Goal: Transaction & Acquisition: Purchase product/service

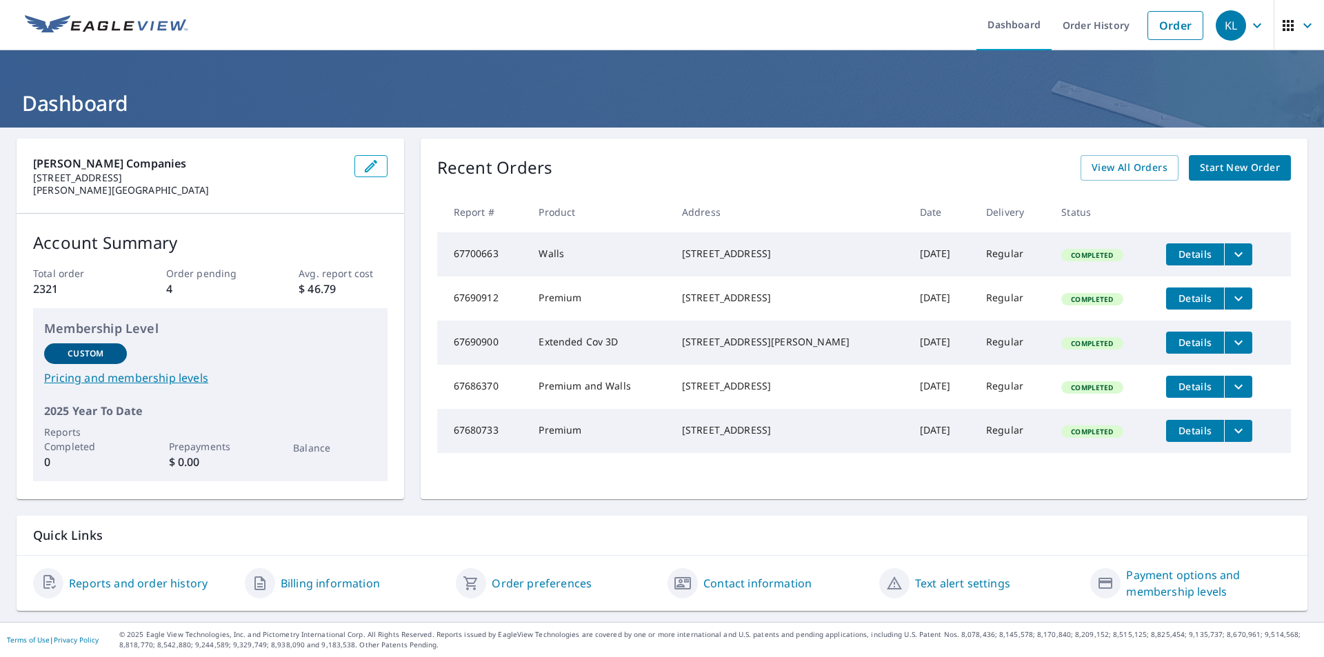
click at [1140, 27] on li "Order" at bounding box center [1175, 25] width 70 height 50
click at [1158, 17] on link "Order" at bounding box center [1175, 25] width 56 height 29
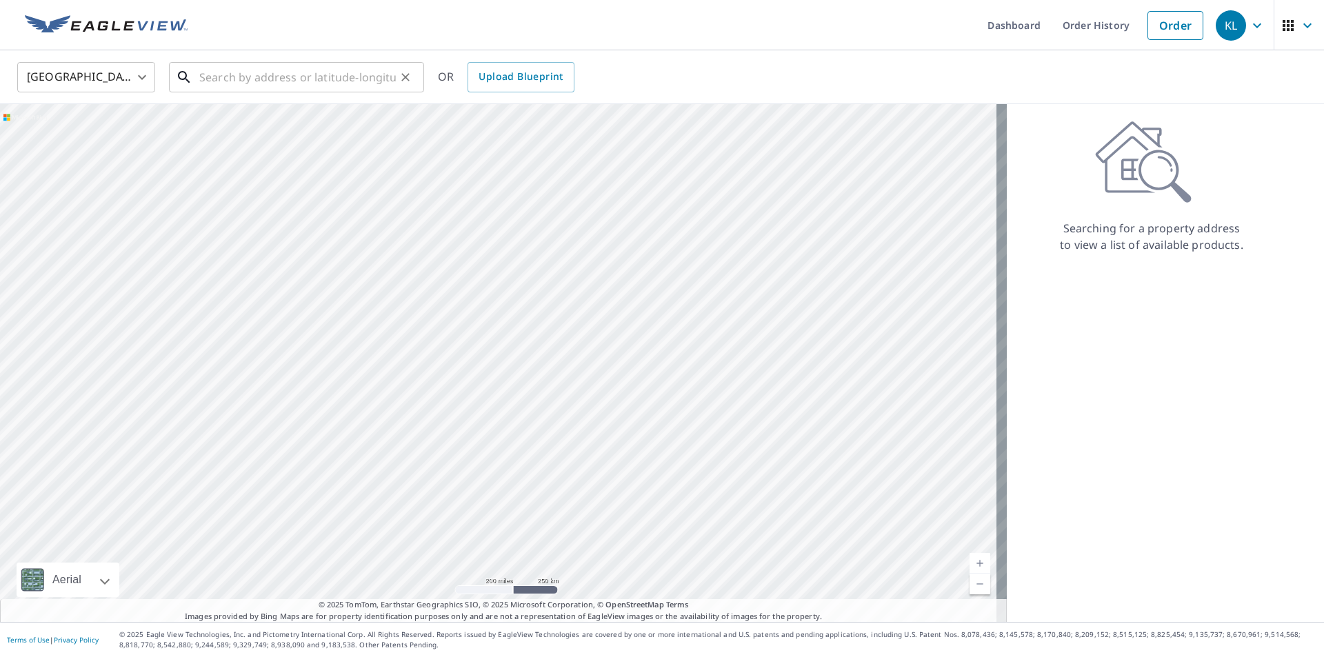
click at [307, 79] on input "text" at bounding box center [297, 77] width 196 height 39
click at [269, 70] on input "text" at bounding box center [297, 77] width 196 height 39
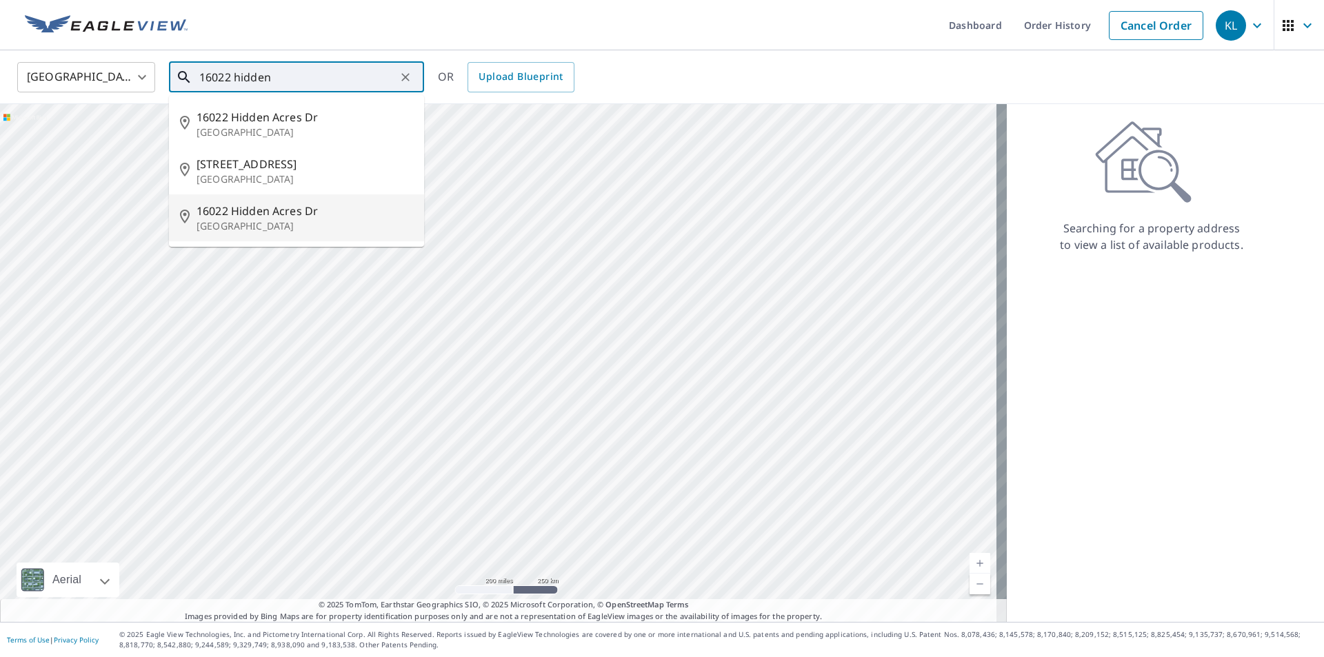
click at [254, 215] on span "16022 Hidden Acres Dr" at bounding box center [304, 211] width 216 height 17
type input "[STREET_ADDRESS]"
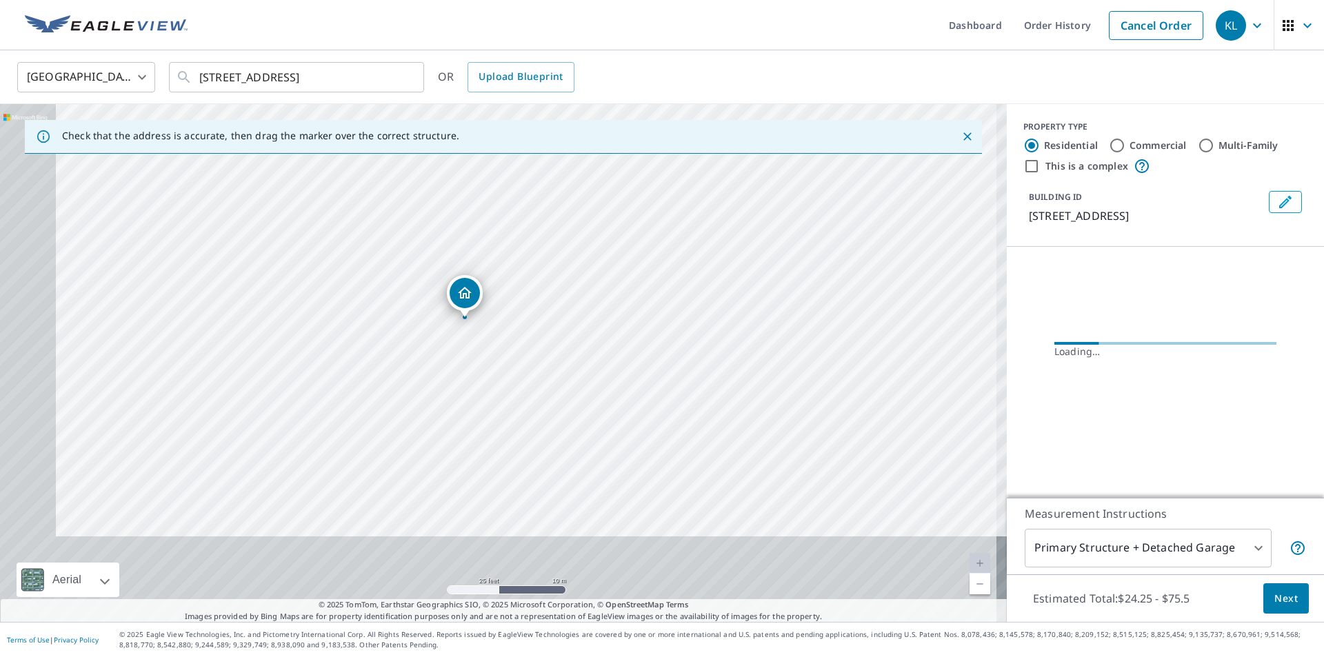
drag, startPoint x: 465, startPoint y: 405, endPoint x: 584, endPoint y: 223, distance: 217.6
click at [583, 224] on div "[STREET_ADDRESS]" at bounding box center [503, 363] width 1007 height 518
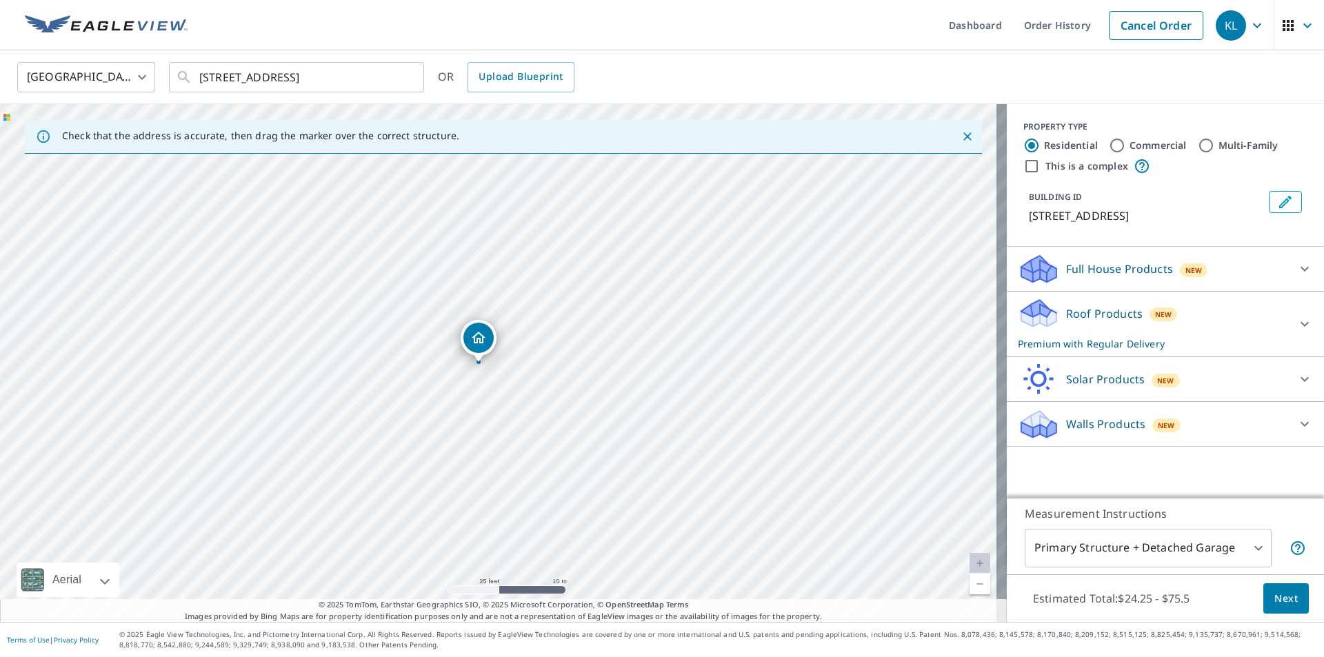
drag, startPoint x: 503, startPoint y: 332, endPoint x: 483, endPoint y: 334, distance: 20.0
click at [1190, 543] on body "KL KL Dashboard Order History Cancel Order KL [GEOGRAPHIC_DATA] [GEOGRAPHIC_DAT…" at bounding box center [662, 328] width 1324 height 657
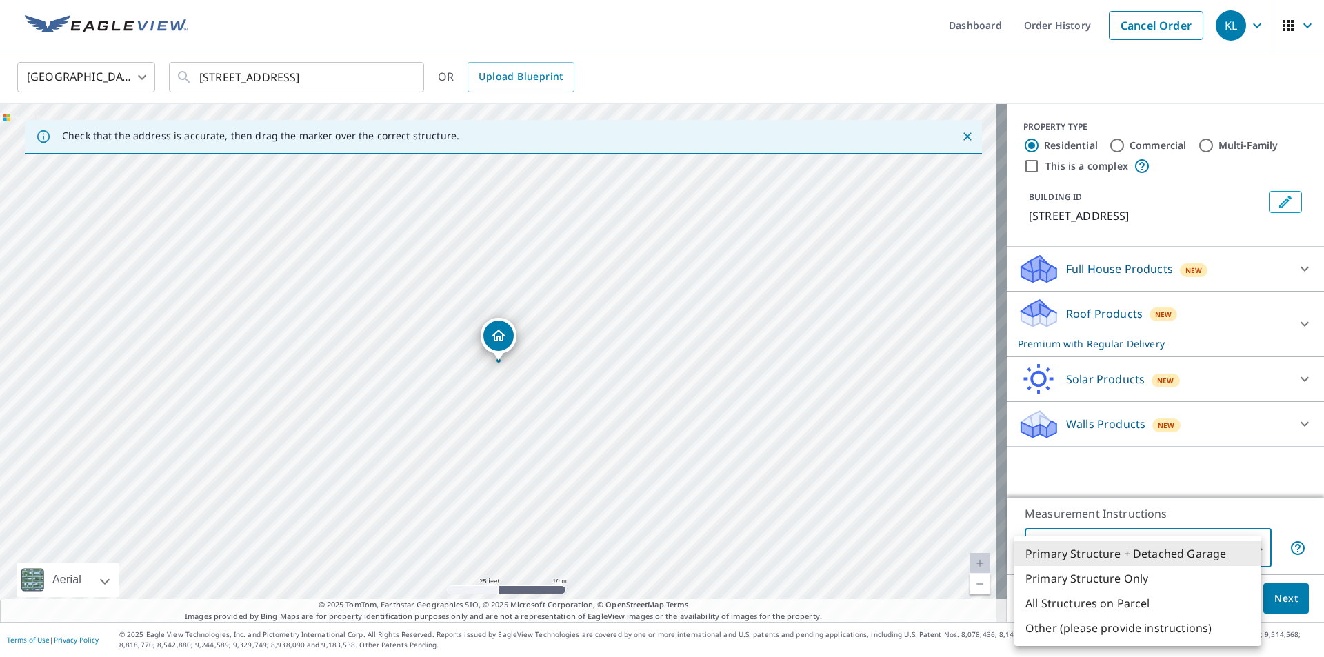
click at [1142, 581] on li "Primary Structure Only" at bounding box center [1137, 578] width 247 height 25
type input "2"
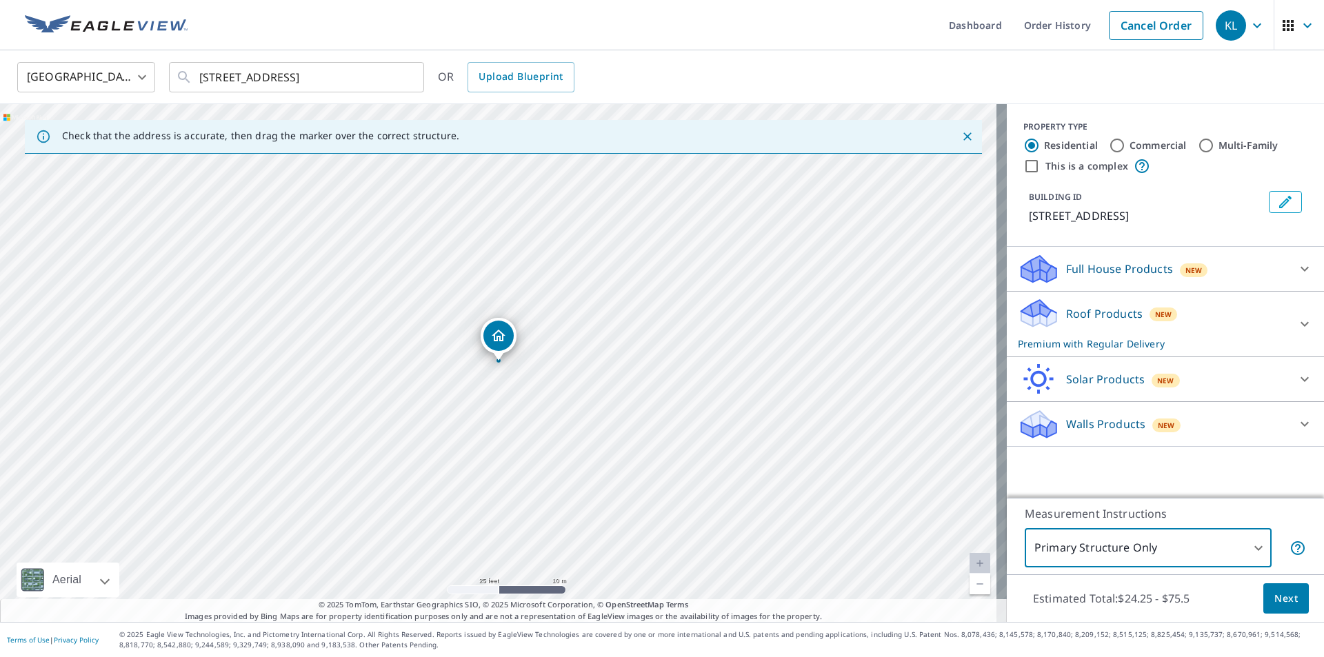
click at [1274, 596] on span "Next" at bounding box center [1285, 598] width 23 height 17
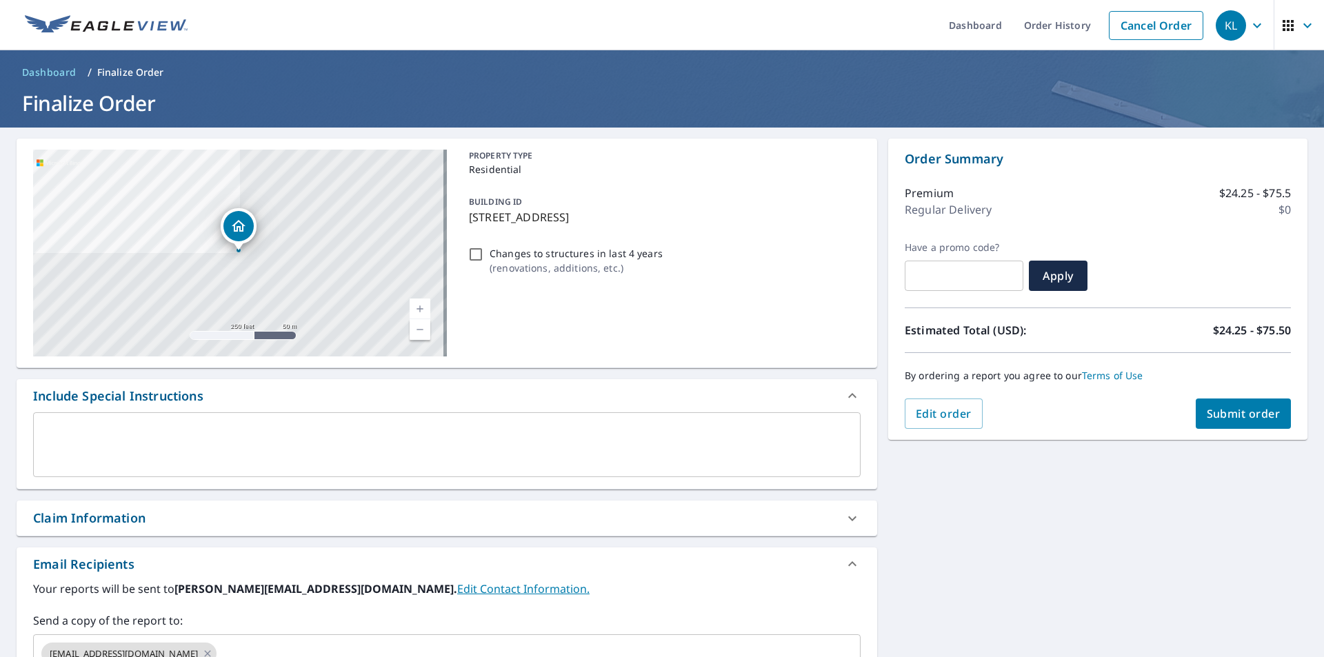
click at [1217, 414] on span "Submit order" at bounding box center [1243, 413] width 74 height 15
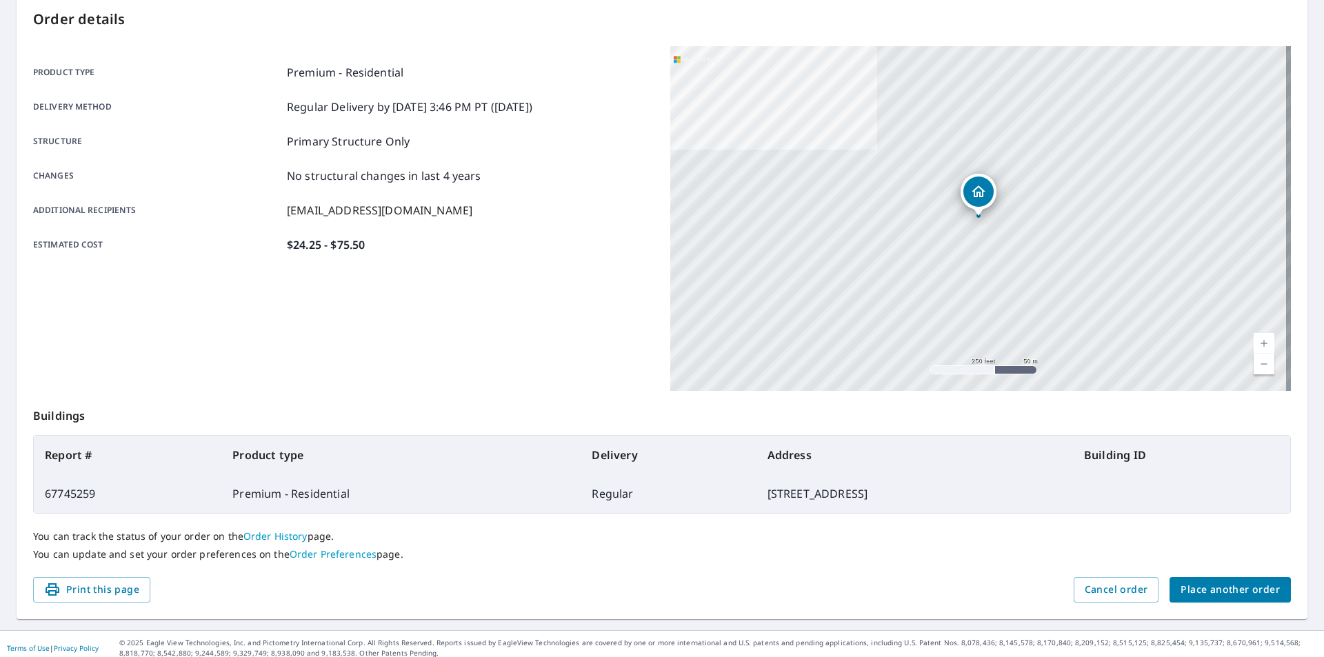
scroll to position [154, 0]
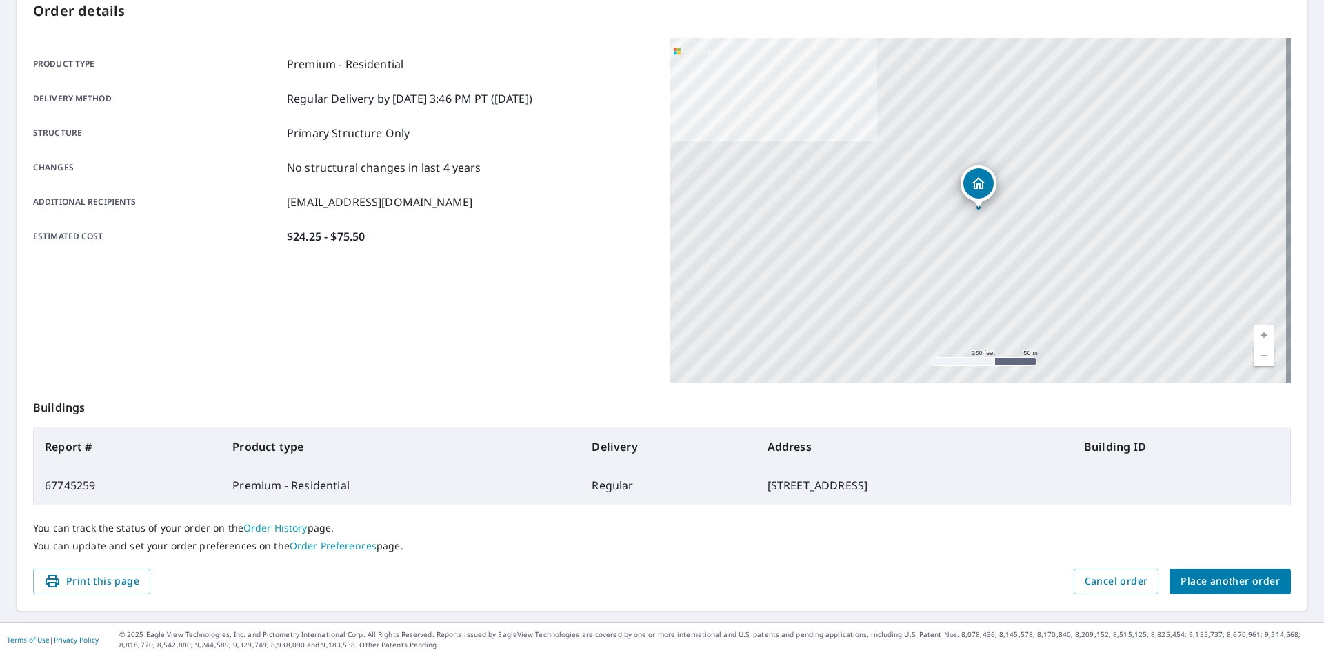
click at [1253, 574] on span "Place another order" at bounding box center [1229, 581] width 99 height 17
